Goal: Task Accomplishment & Management: Manage account settings

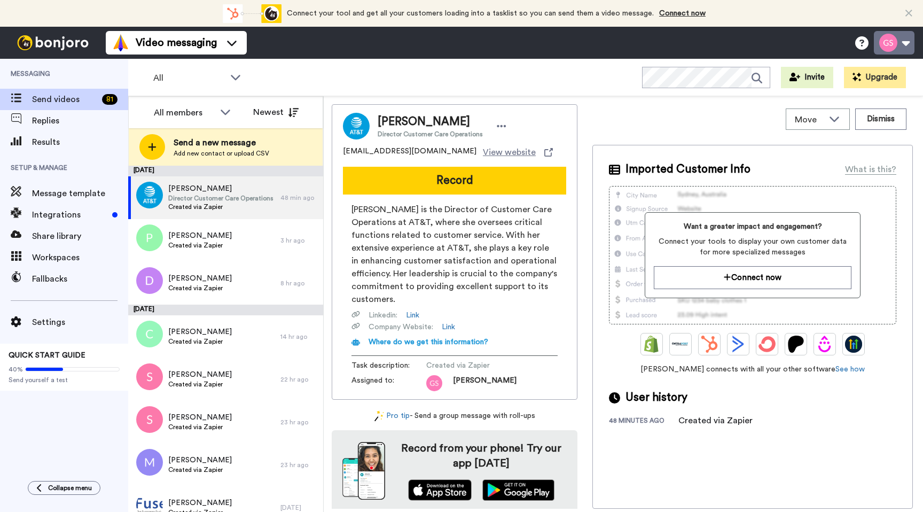
click at [908, 46] on button at bounding box center [894, 43] width 41 height 24
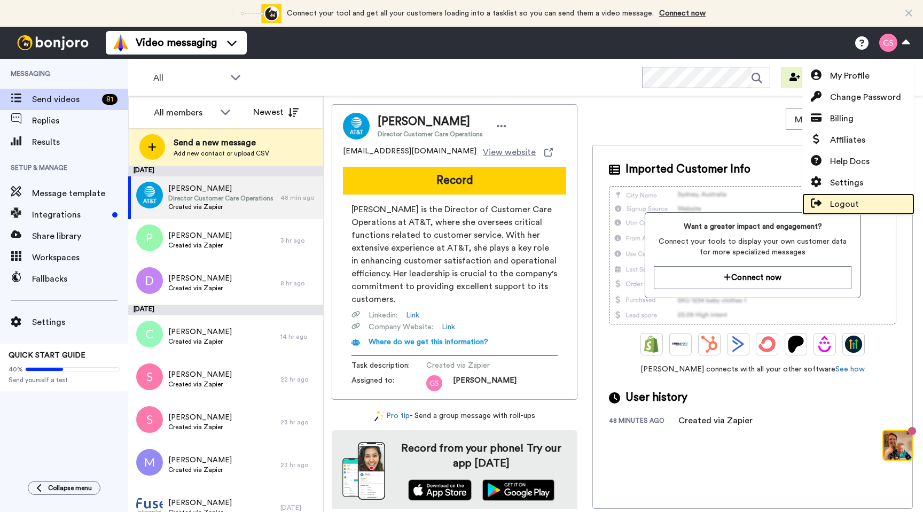
click at [848, 203] on span "Logout" at bounding box center [844, 204] width 29 height 13
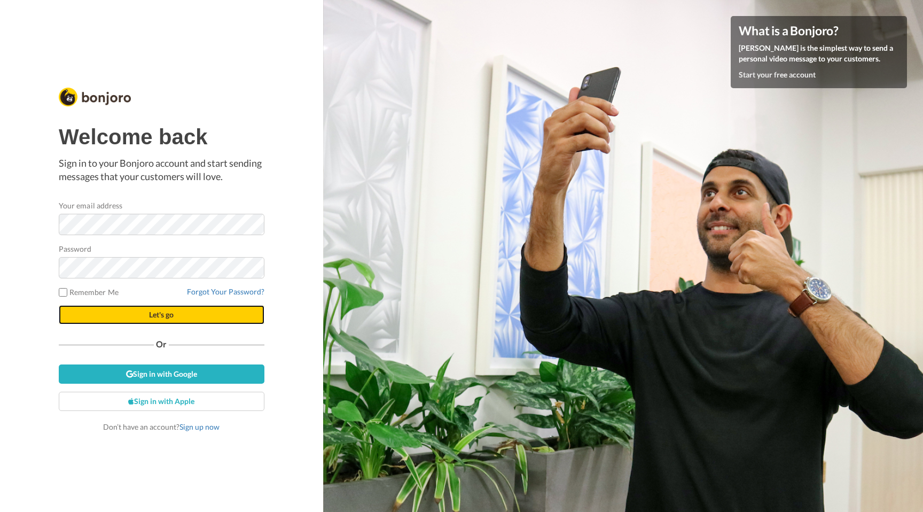
click at [138, 313] on button "Let's go" at bounding box center [162, 314] width 206 height 19
